Goal: Use online tool/utility: Utilize a website feature to perform a specific function

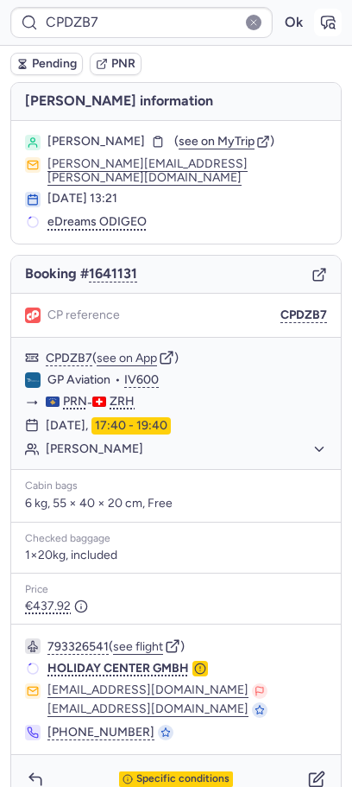
click at [318, 28] on button "button" at bounding box center [328, 23] width 28 height 28
type input "CPDJTM"
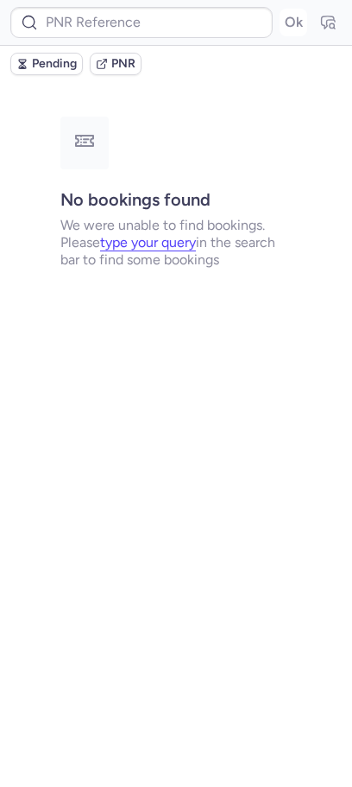
type input "CPO8M9"
type input "CPDJTM"
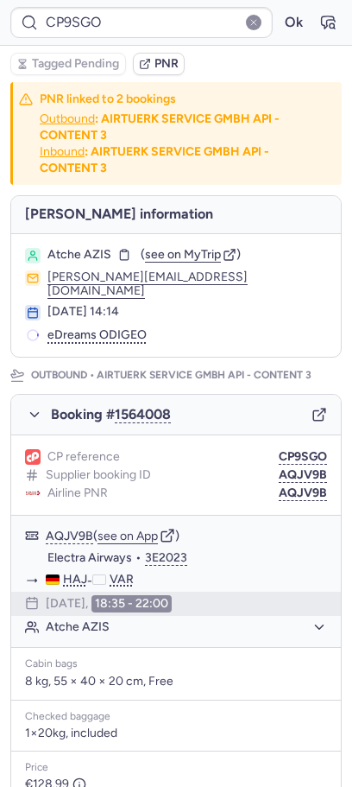
type input "CPAEHP"
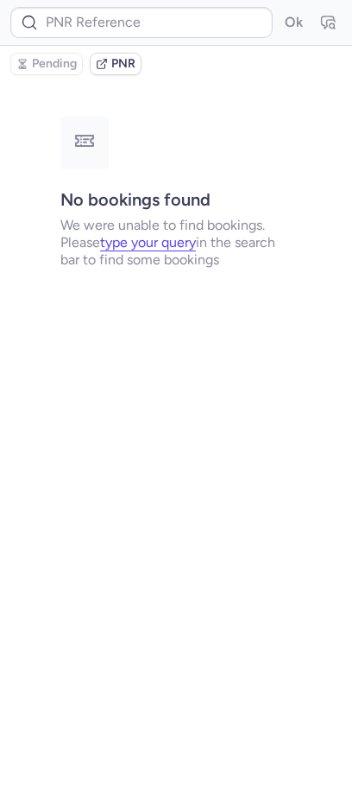
type input "CPDJTM"
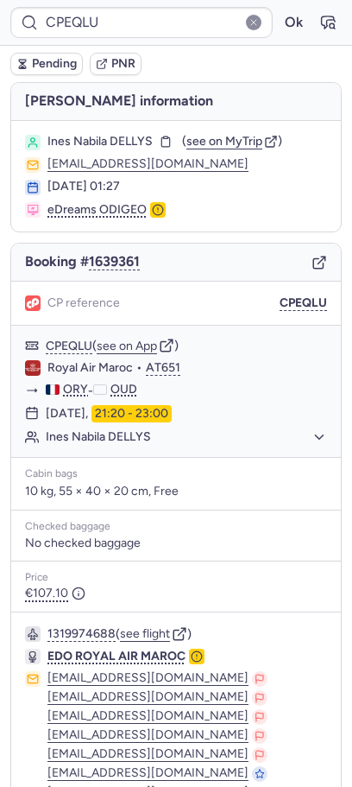
type input "CPBY2R"
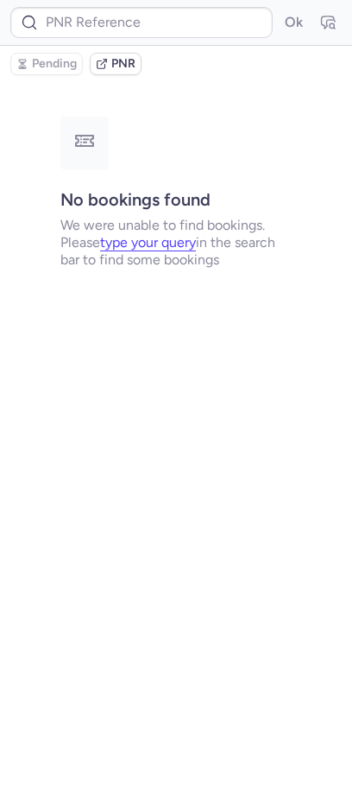
type input "CPDJTM"
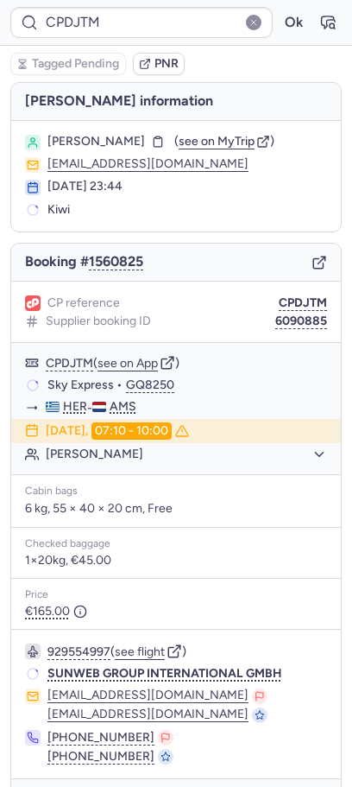
type input "CPBY2R"
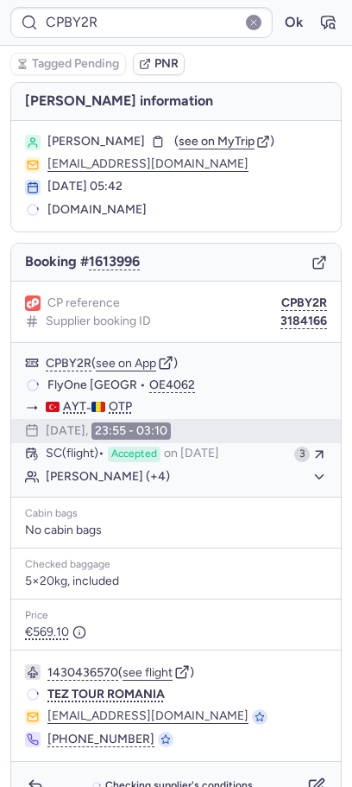
type input "CPLWHO"
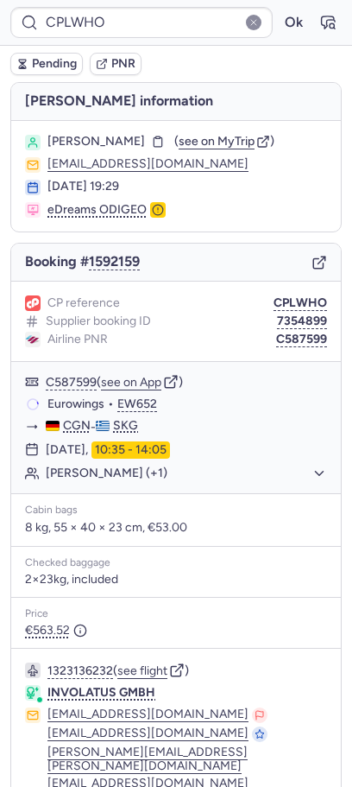
type input "CPDJTM"
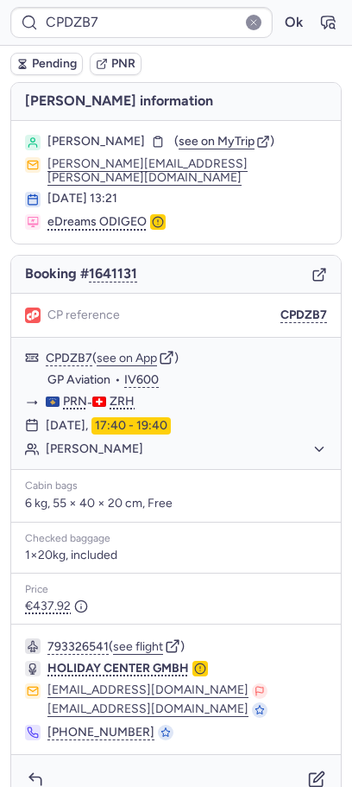
type input "CP5LTD"
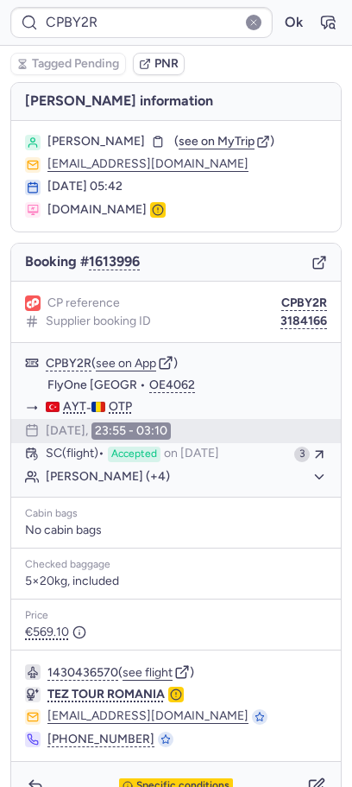
type input "CP7KR8"
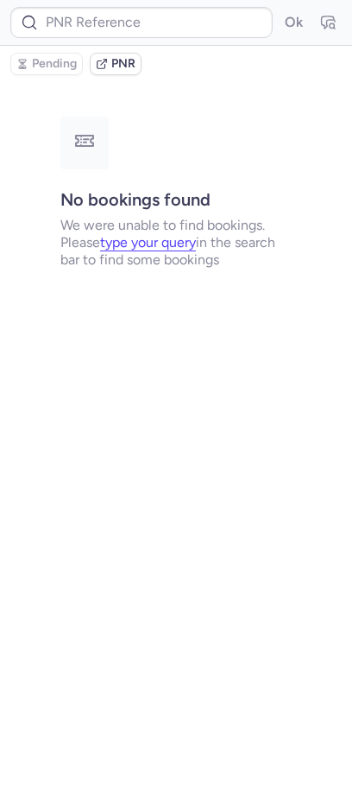
type input "CPDJTM"
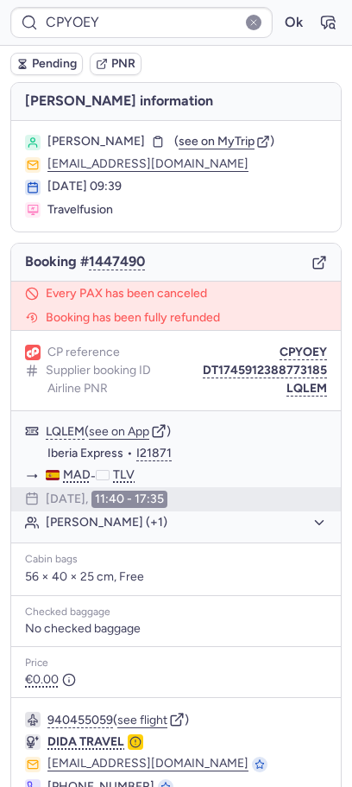
type input "CPLLAN"
type input "CPBY2R"
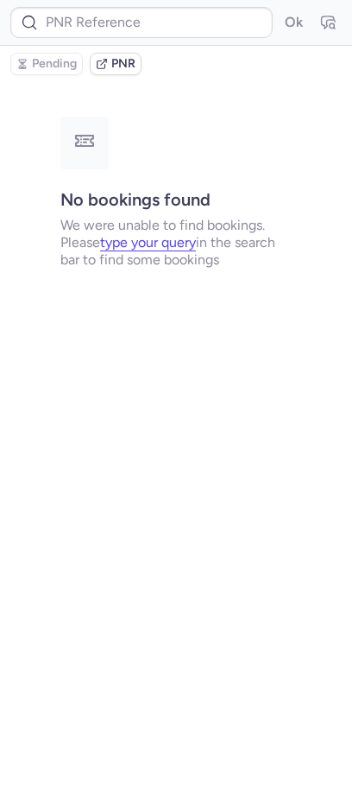
type input "CPLLAN"
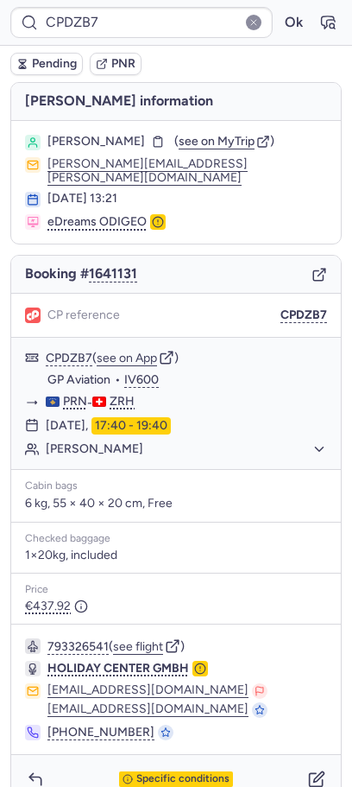
type input "CPO8M9"
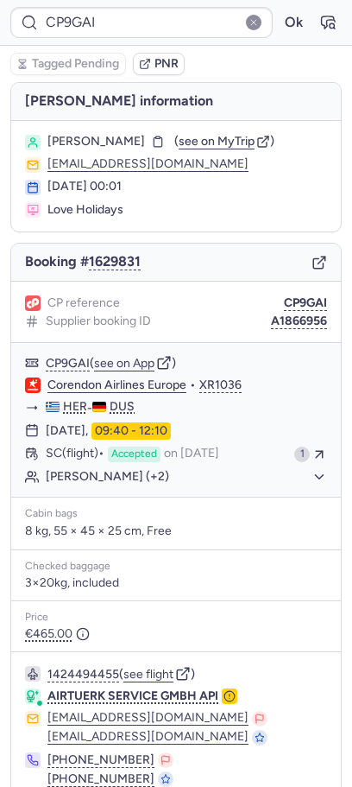
type input "CPLLAN"
